Goal: Transaction & Acquisition: Purchase product/service

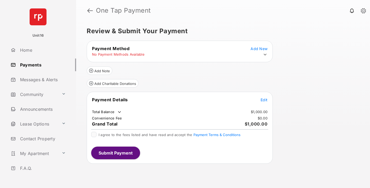
click at [264, 100] on span "Edit" at bounding box center [263, 100] width 7 height 4
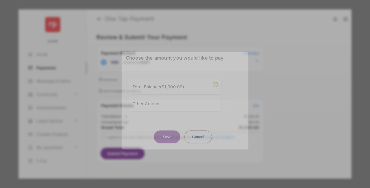
click at [175, 99] on div "Other Amount" at bounding box center [175, 103] width 86 height 9
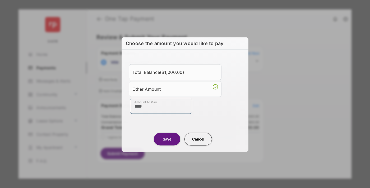
type input "****"
click at [167, 139] on button "Save" at bounding box center [167, 139] width 26 height 13
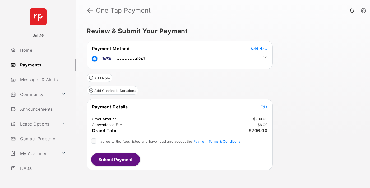
click at [265, 57] on icon at bounding box center [264, 57] width 5 height 5
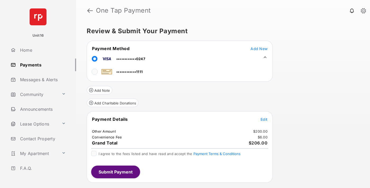
click at [264, 119] on span "Edit" at bounding box center [263, 119] width 7 height 4
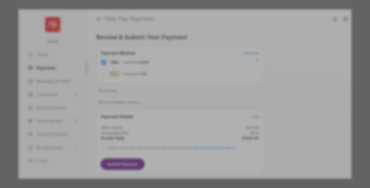
click at [167, 146] on button "Save" at bounding box center [167, 148] width 26 height 13
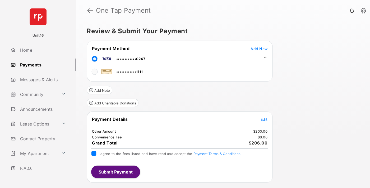
click at [115, 172] on button "Submit Payment" at bounding box center [115, 172] width 49 height 13
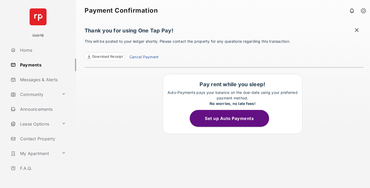
click at [144, 58] on link "Cancel Payment" at bounding box center [143, 57] width 29 height 7
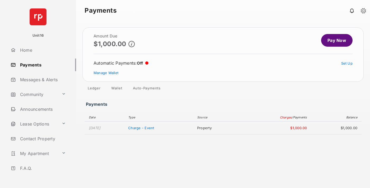
click at [106, 73] on link "Manage Wallet" at bounding box center [105, 73] width 25 height 4
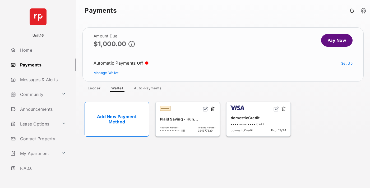
click at [283, 109] on button at bounding box center [283, 109] width 5 height 6
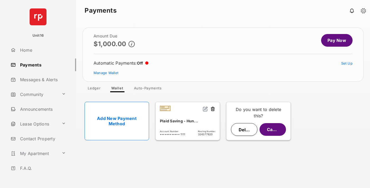
click at [244, 130] on button "Delete" at bounding box center [244, 129] width 26 height 13
